Goal: Entertainment & Leisure: Consume media (video, audio)

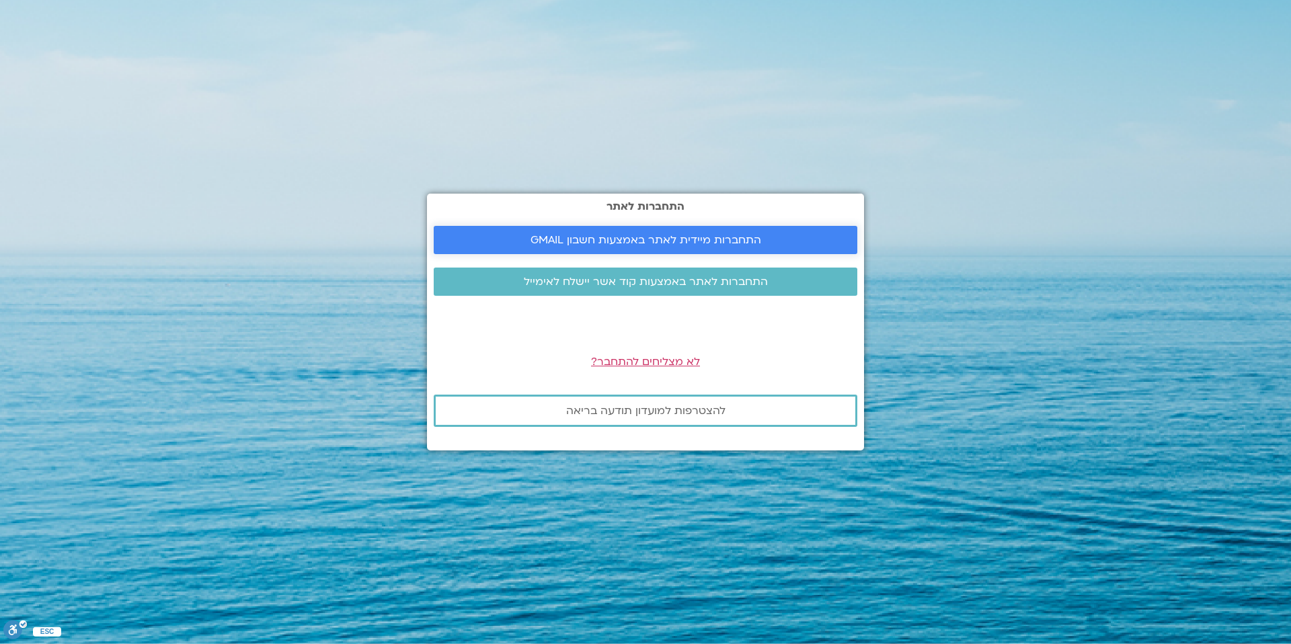
click at [767, 242] on span "התחברות מיידית לאתר באמצעות חשבון GMAIL" at bounding box center [645, 240] width 391 height 12
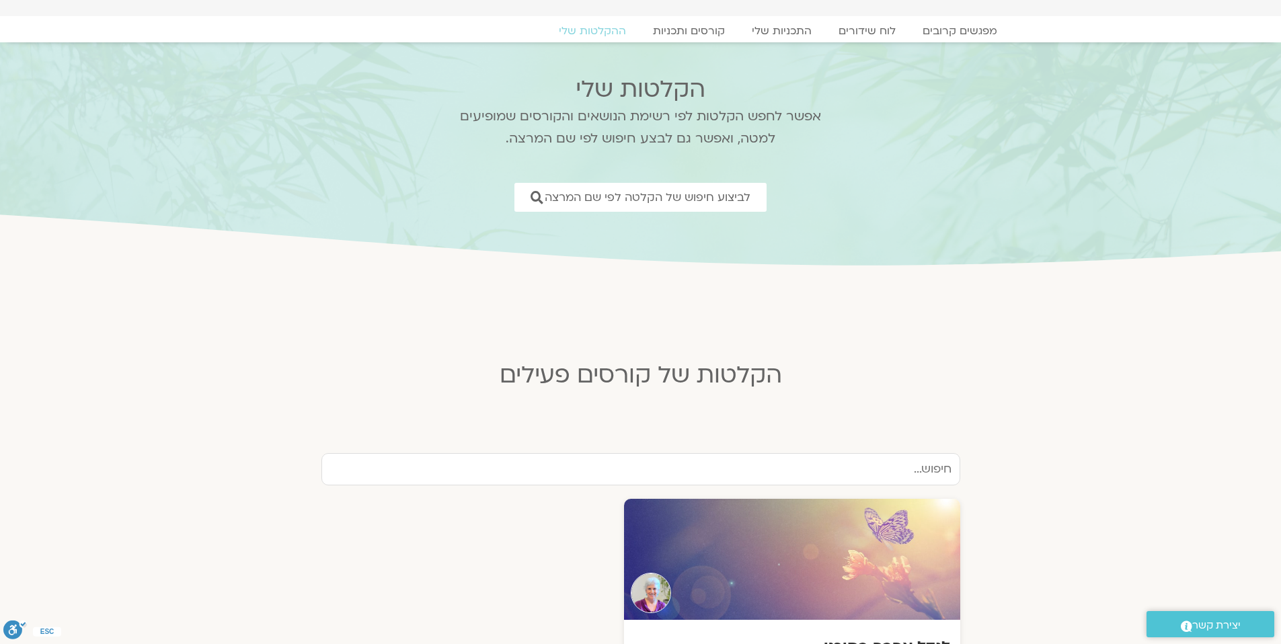
scroll to position [352, 0]
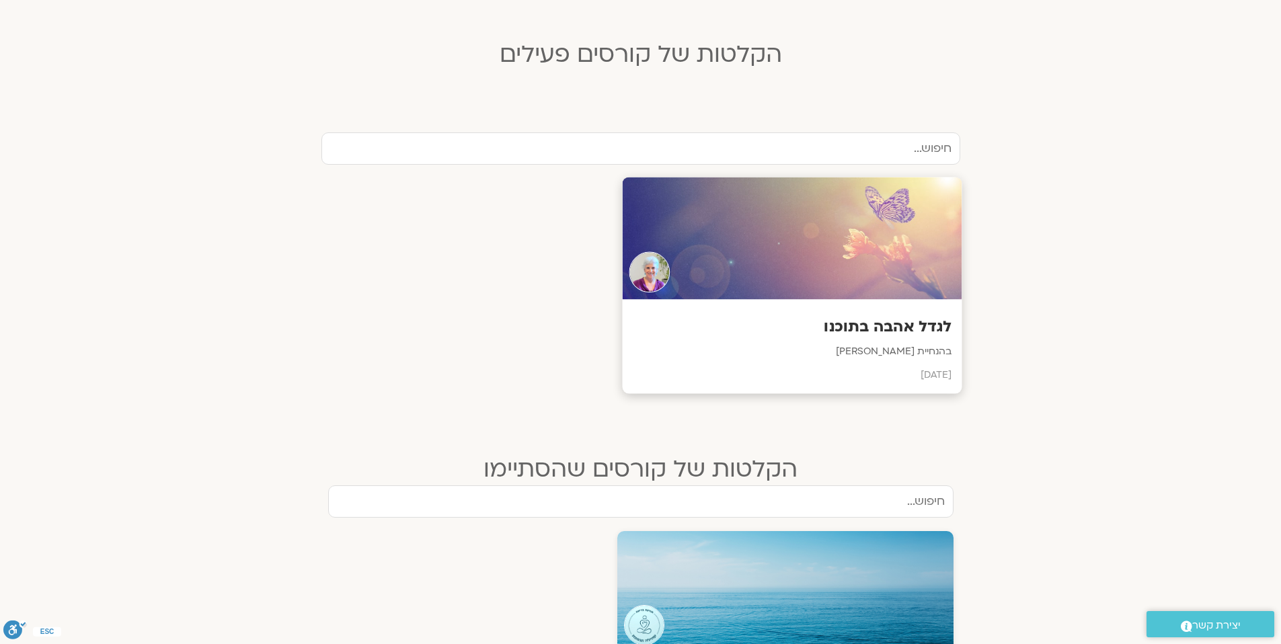
click at [918, 337] on div "לגדל אהבה בתוכנו בהנחיית [PERSON_NAME] [DATE]" at bounding box center [792, 347] width 340 height 94
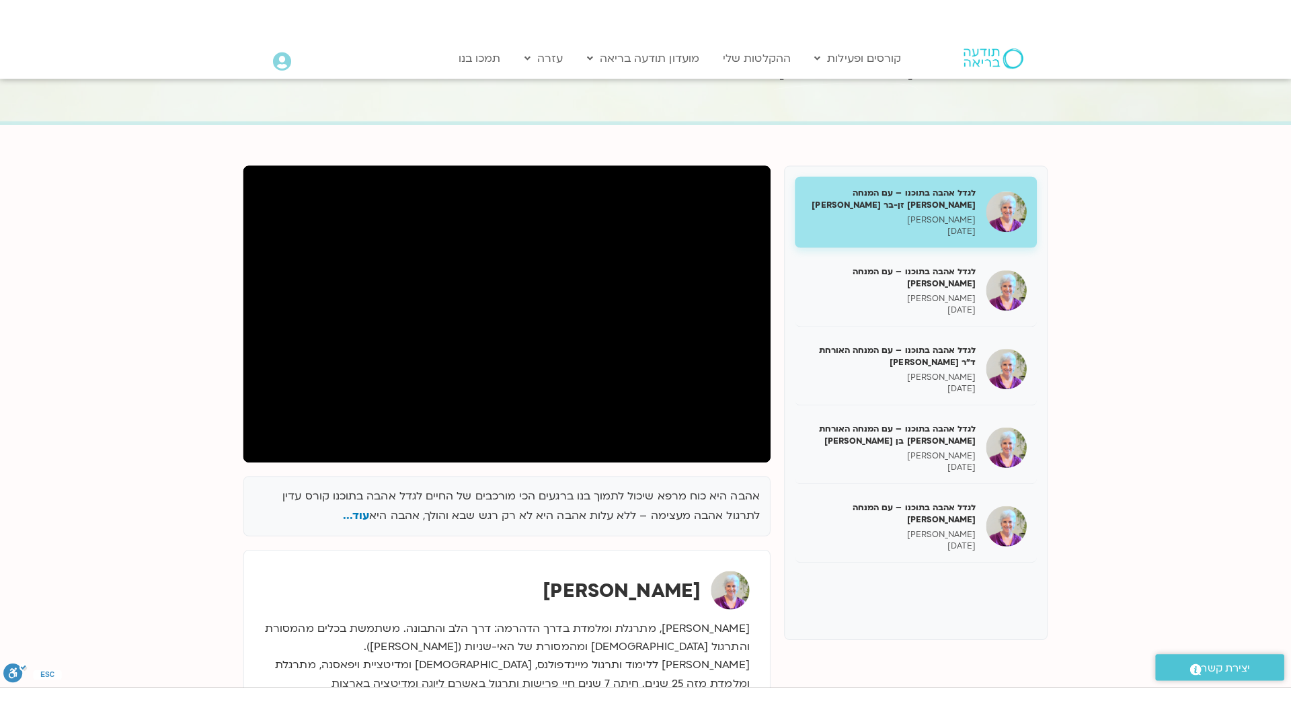
scroll to position [85, 0]
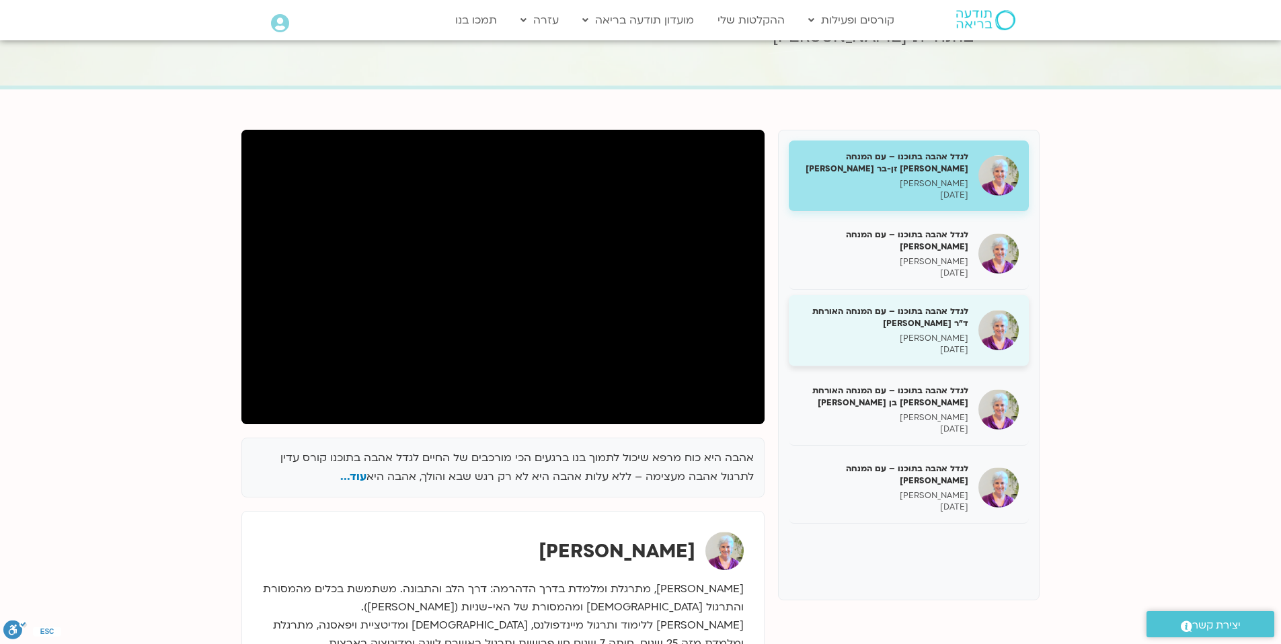
click at [954, 330] on div "לגדל אהבה בתוכנו – עם המנחה האורחת ד"ר [PERSON_NAME] [PERSON_NAME] בר קמה [DATE]" at bounding box center [883, 330] width 169 height 50
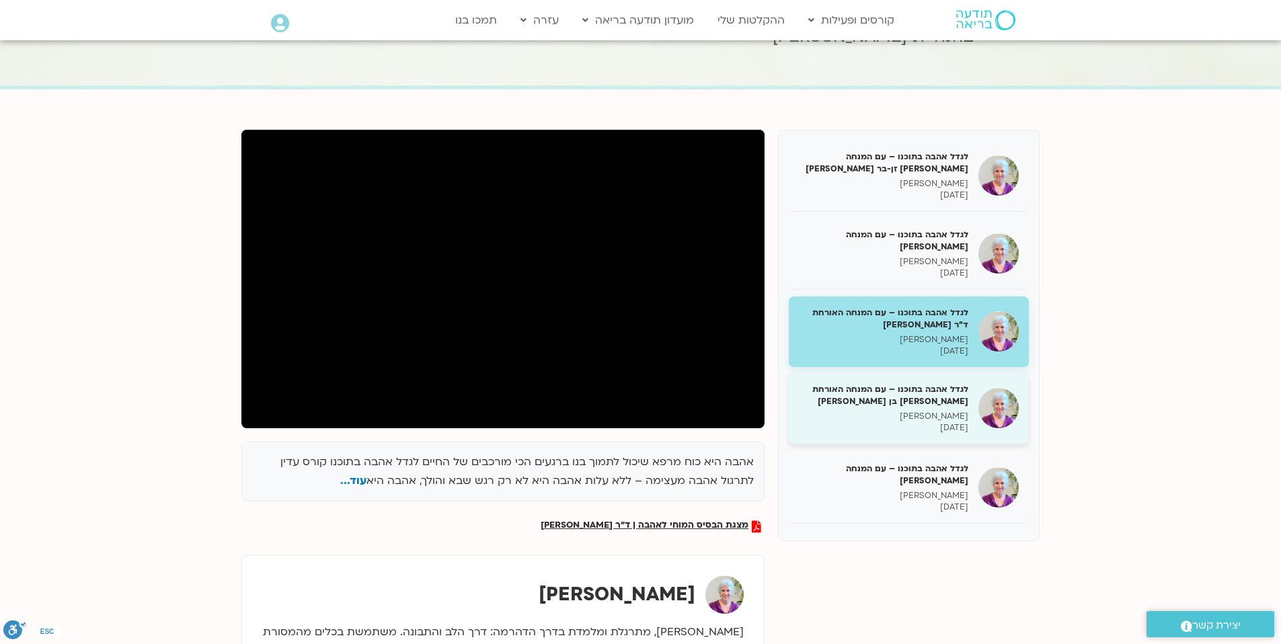
click at [930, 399] on h5 "לגדל אהבה בתוכנו – עם המנחה האורחת [PERSON_NAME] בן [PERSON_NAME]" at bounding box center [883, 395] width 169 height 24
